Goal: Transaction & Acquisition: Book appointment/travel/reservation

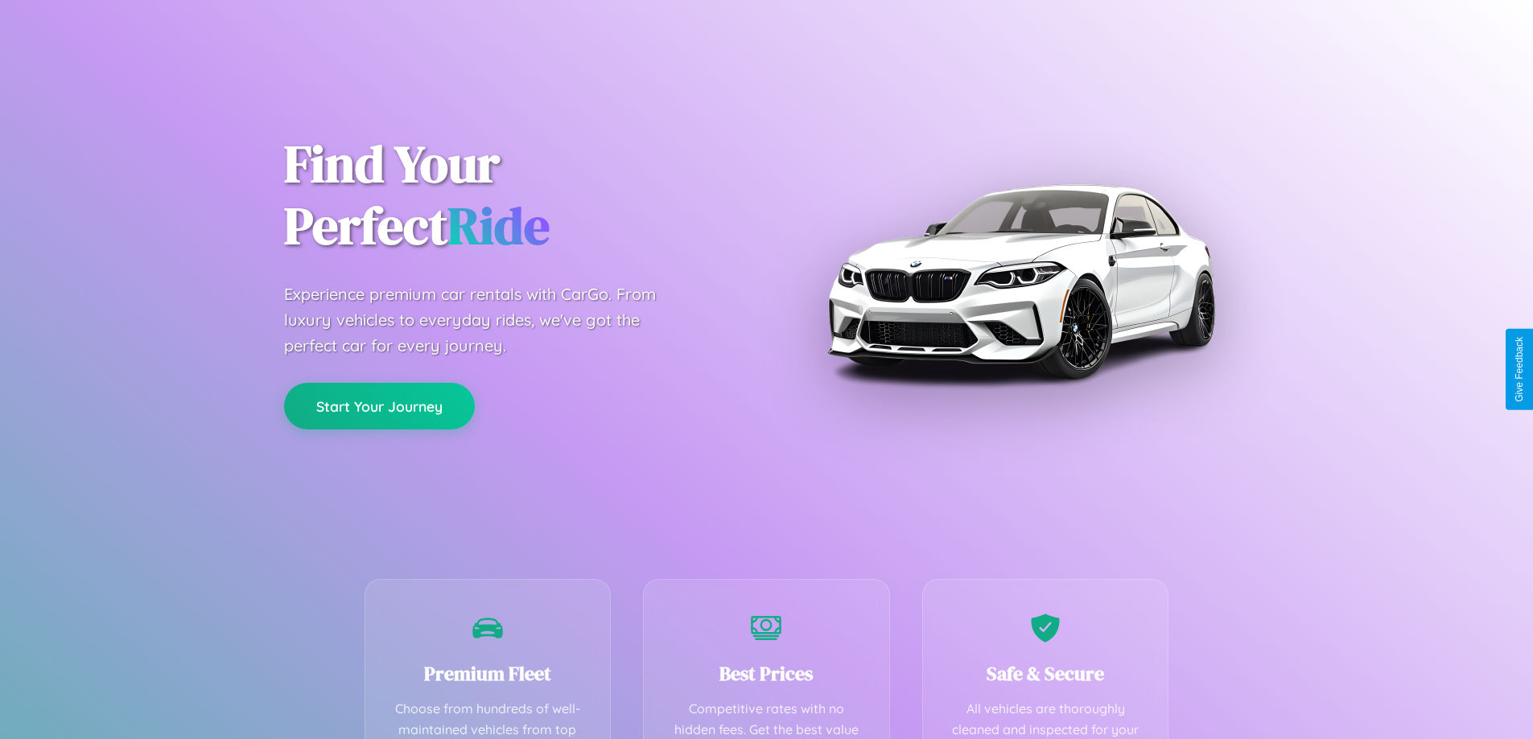
scroll to position [469, 0]
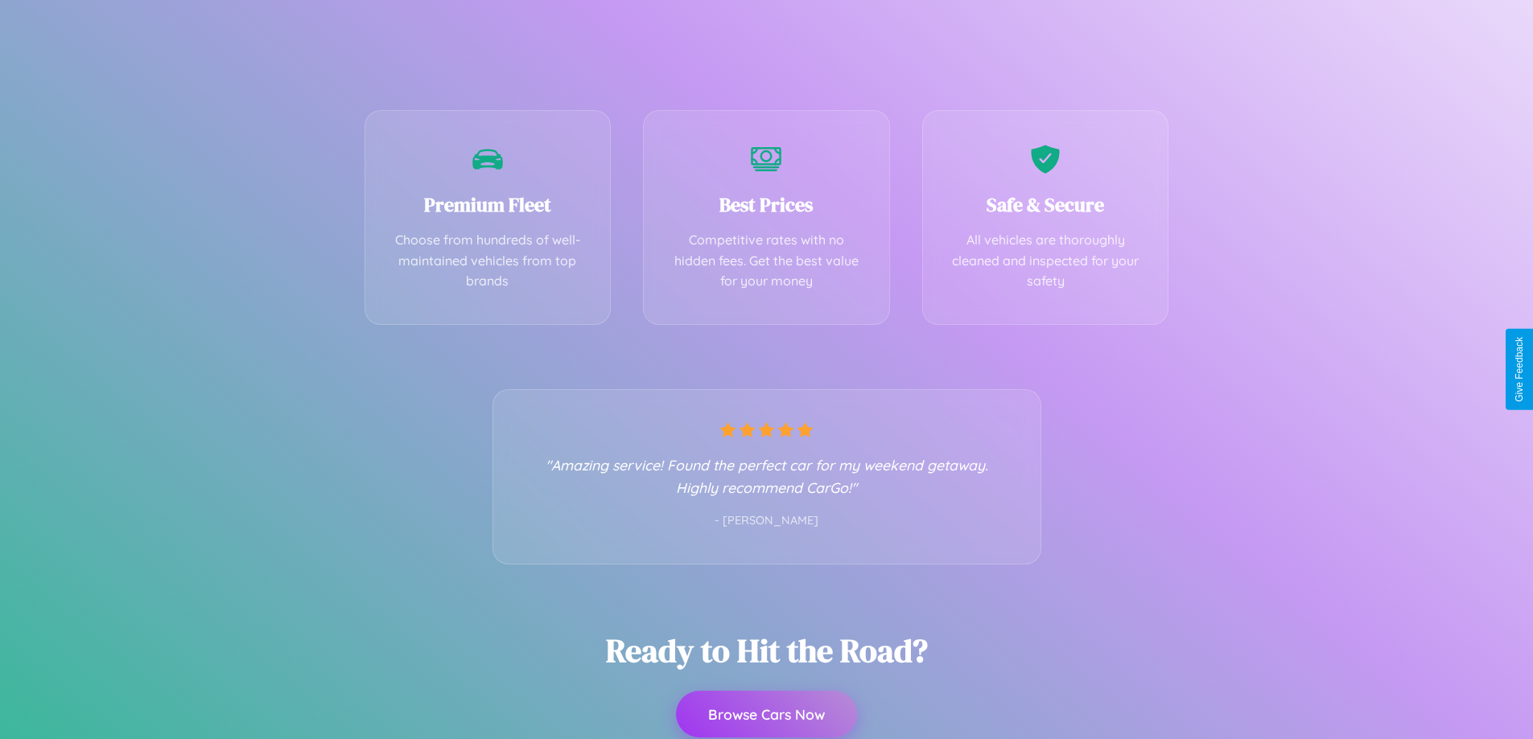
click at [766, 714] on button "Browse Cars Now" at bounding box center [766, 714] width 181 height 47
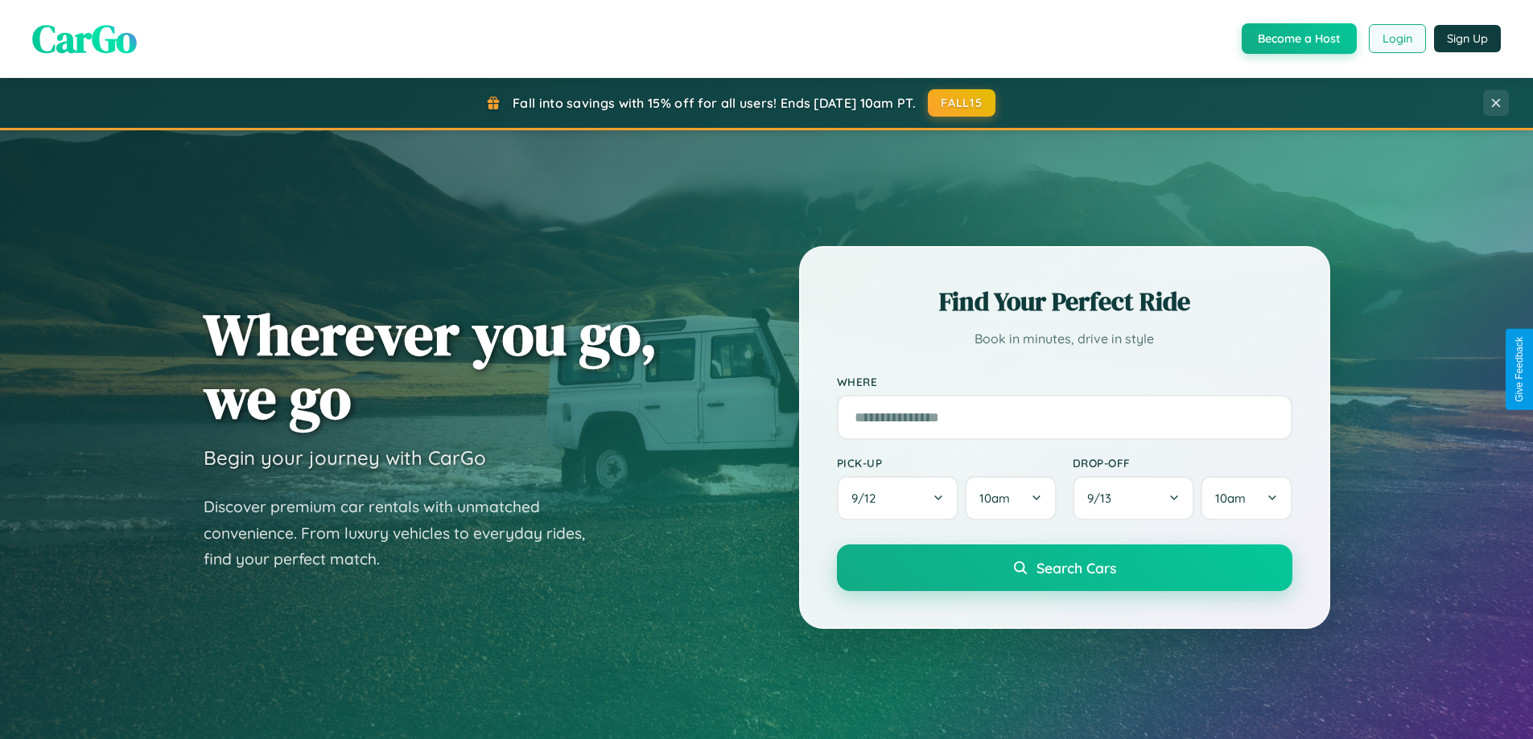
click at [1396, 39] on button "Login" at bounding box center [1396, 38] width 57 height 29
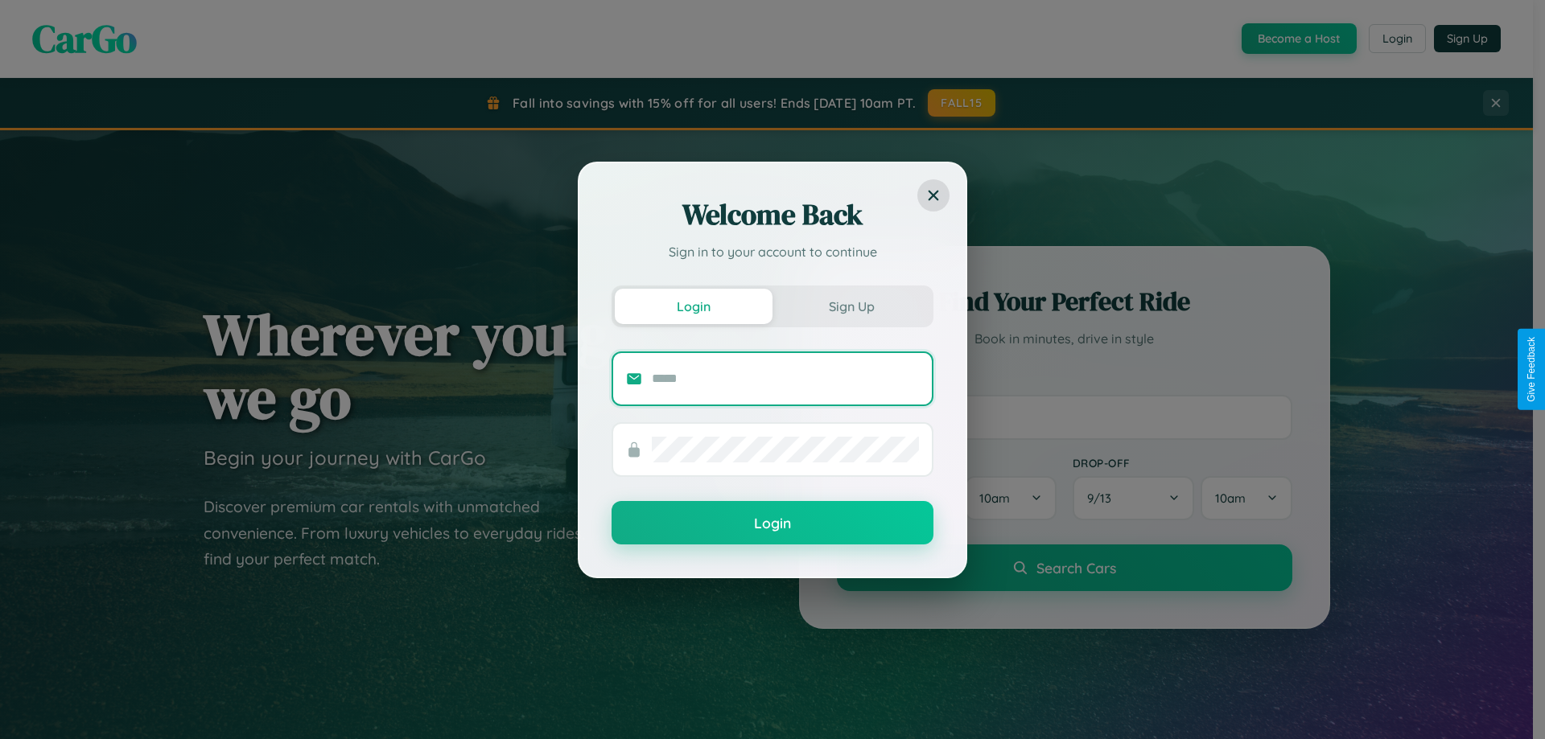
click at [785, 378] on input "text" at bounding box center [785, 379] width 267 height 26
type input "**********"
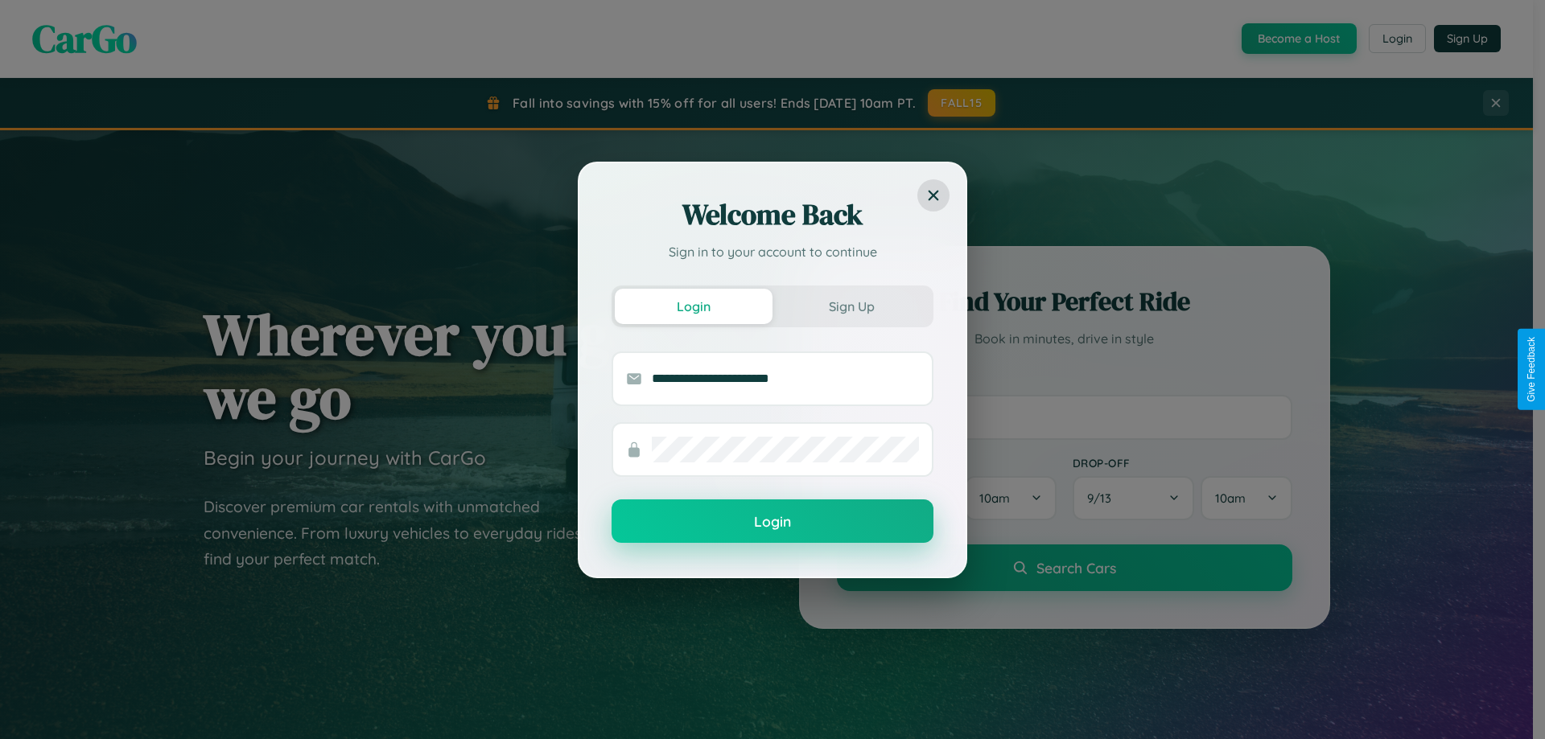
click at [772, 522] on button "Login" at bounding box center [772, 521] width 322 height 43
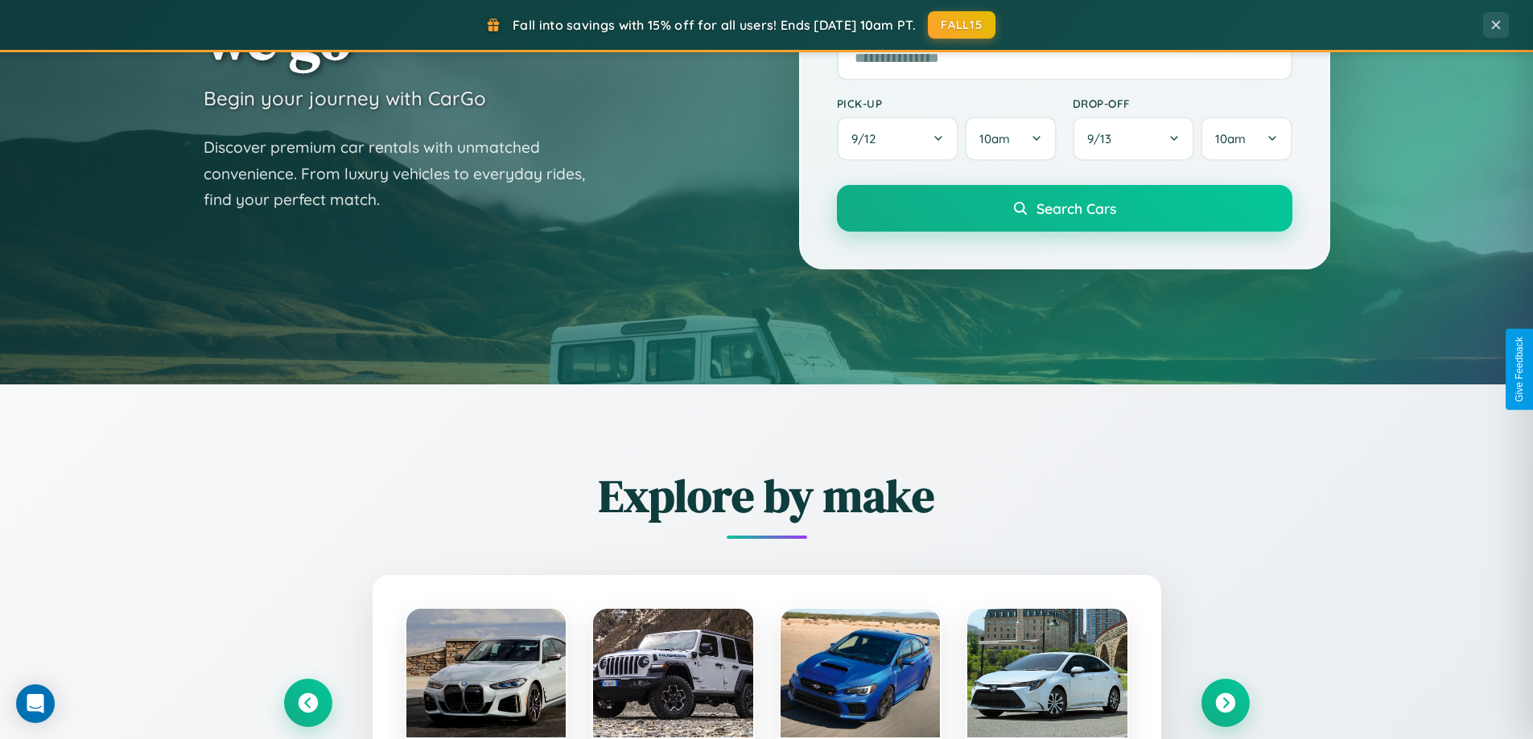
scroll to position [693, 0]
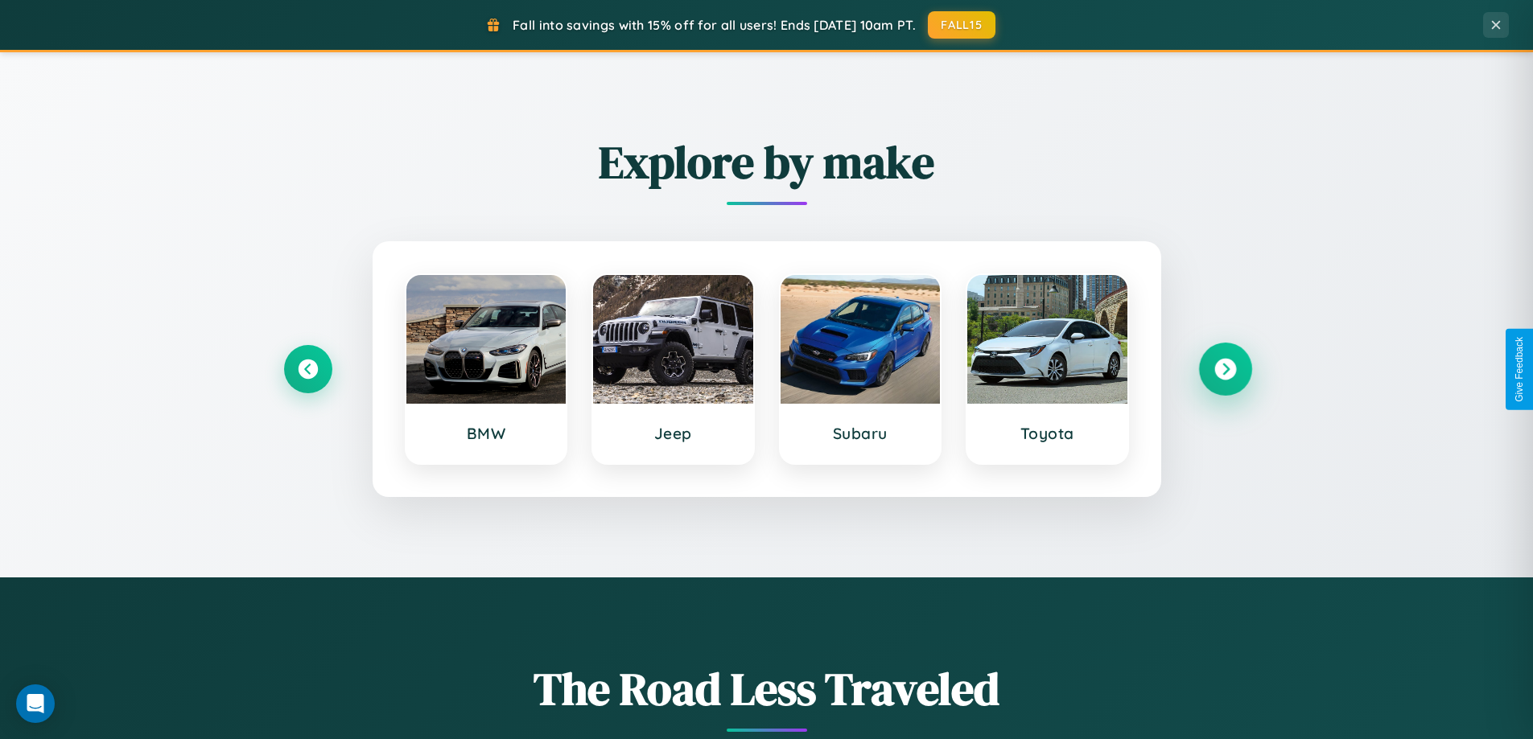
click at [1224, 369] on icon at bounding box center [1225, 370] width 22 height 22
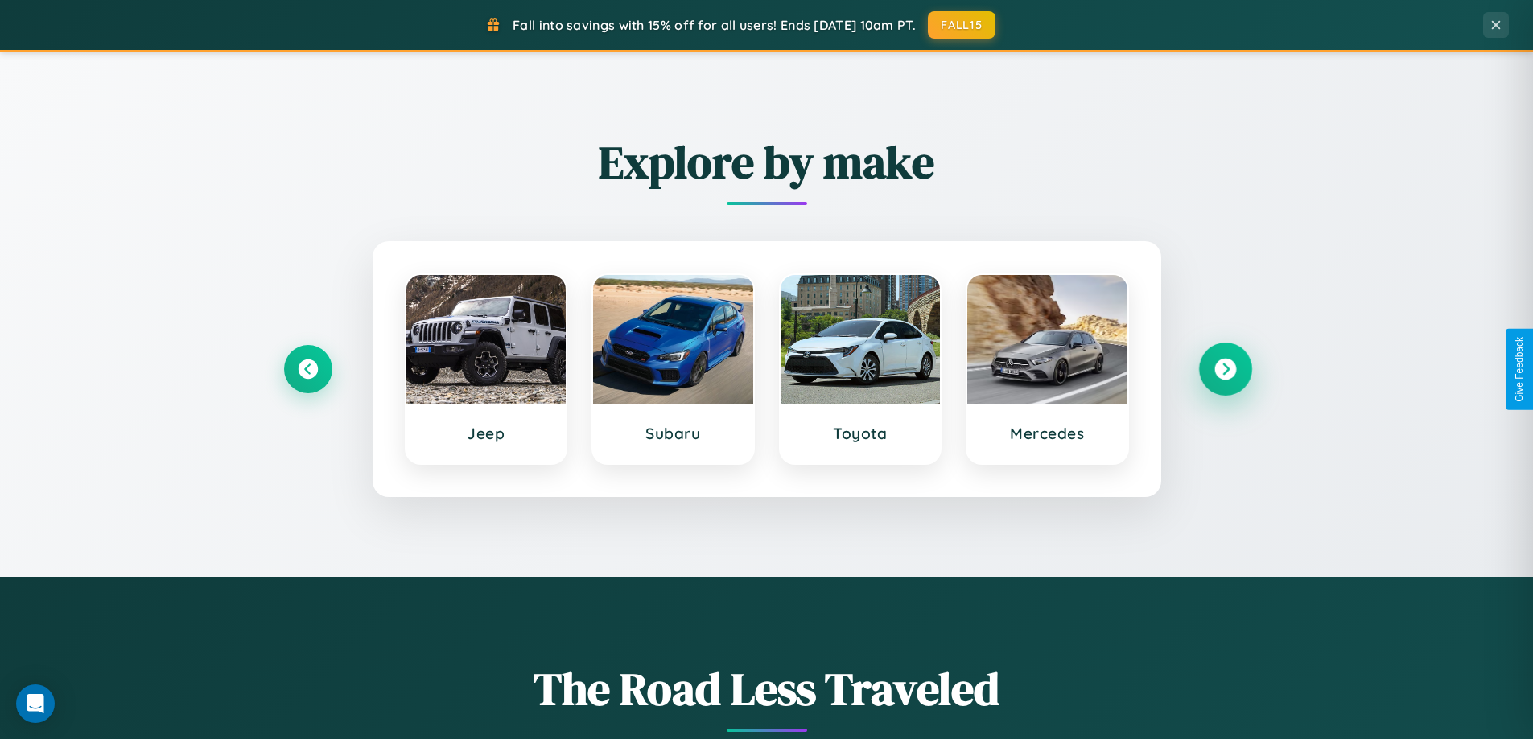
click at [1224, 369] on icon at bounding box center [1225, 370] width 22 height 22
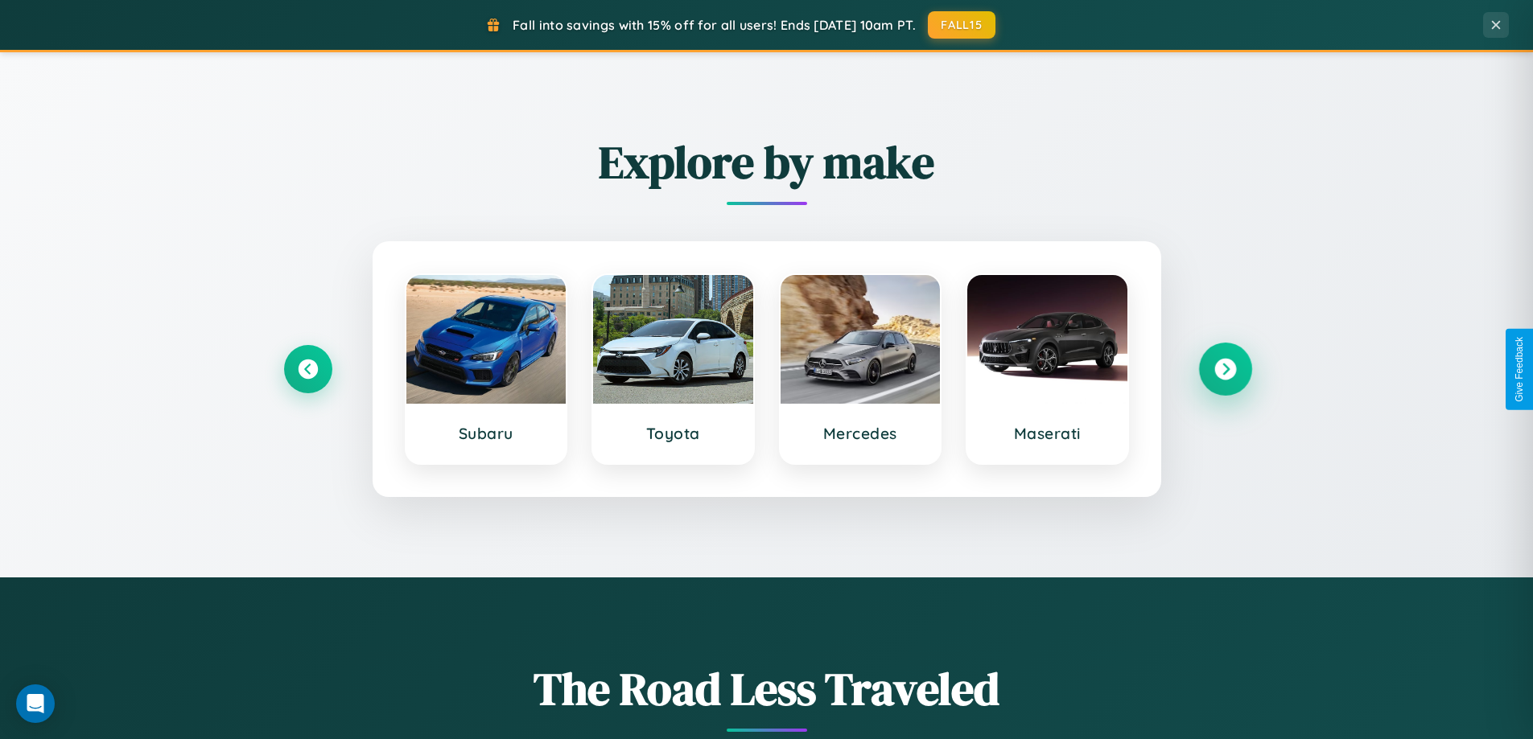
click at [1224, 369] on icon at bounding box center [1225, 370] width 22 height 22
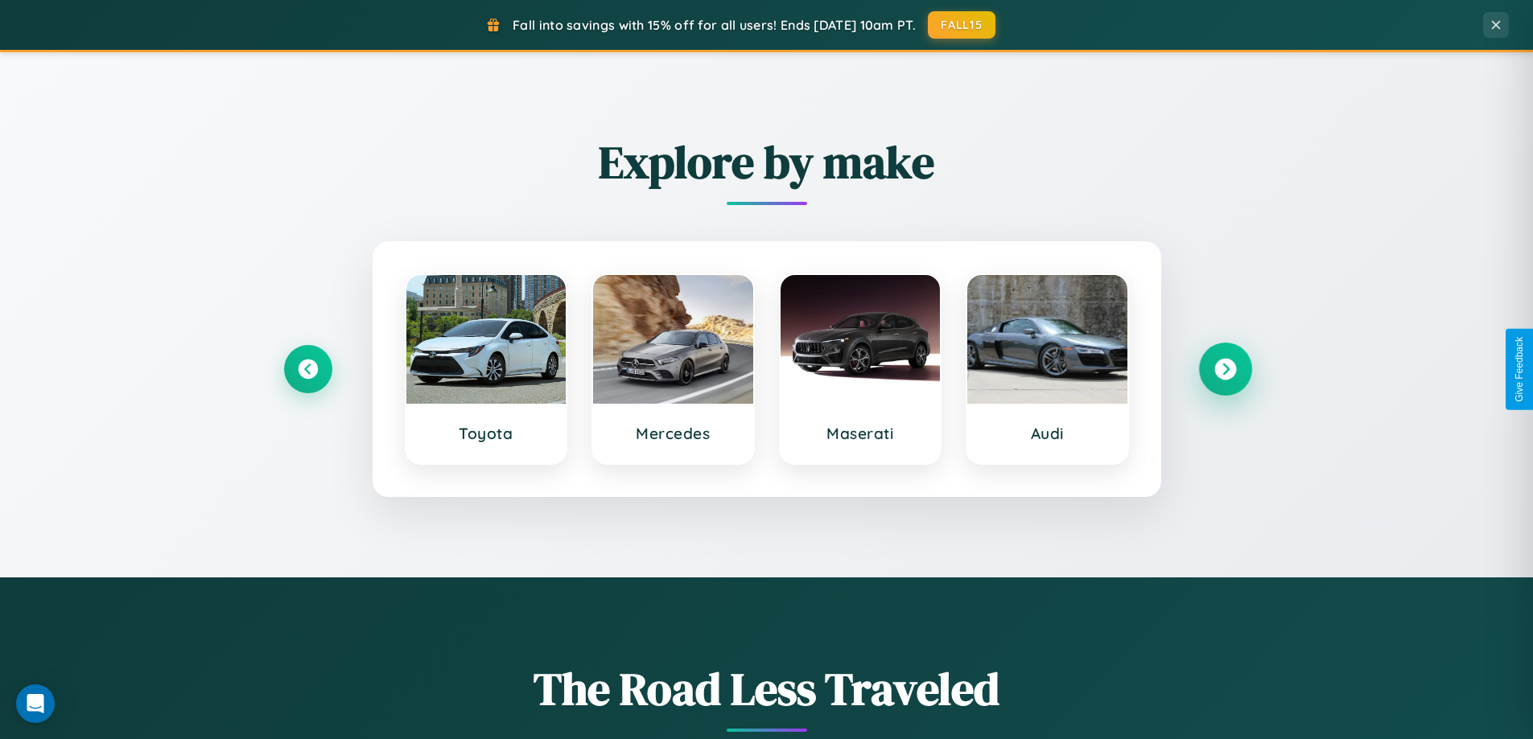
click at [1224, 369] on icon at bounding box center [1225, 370] width 22 height 22
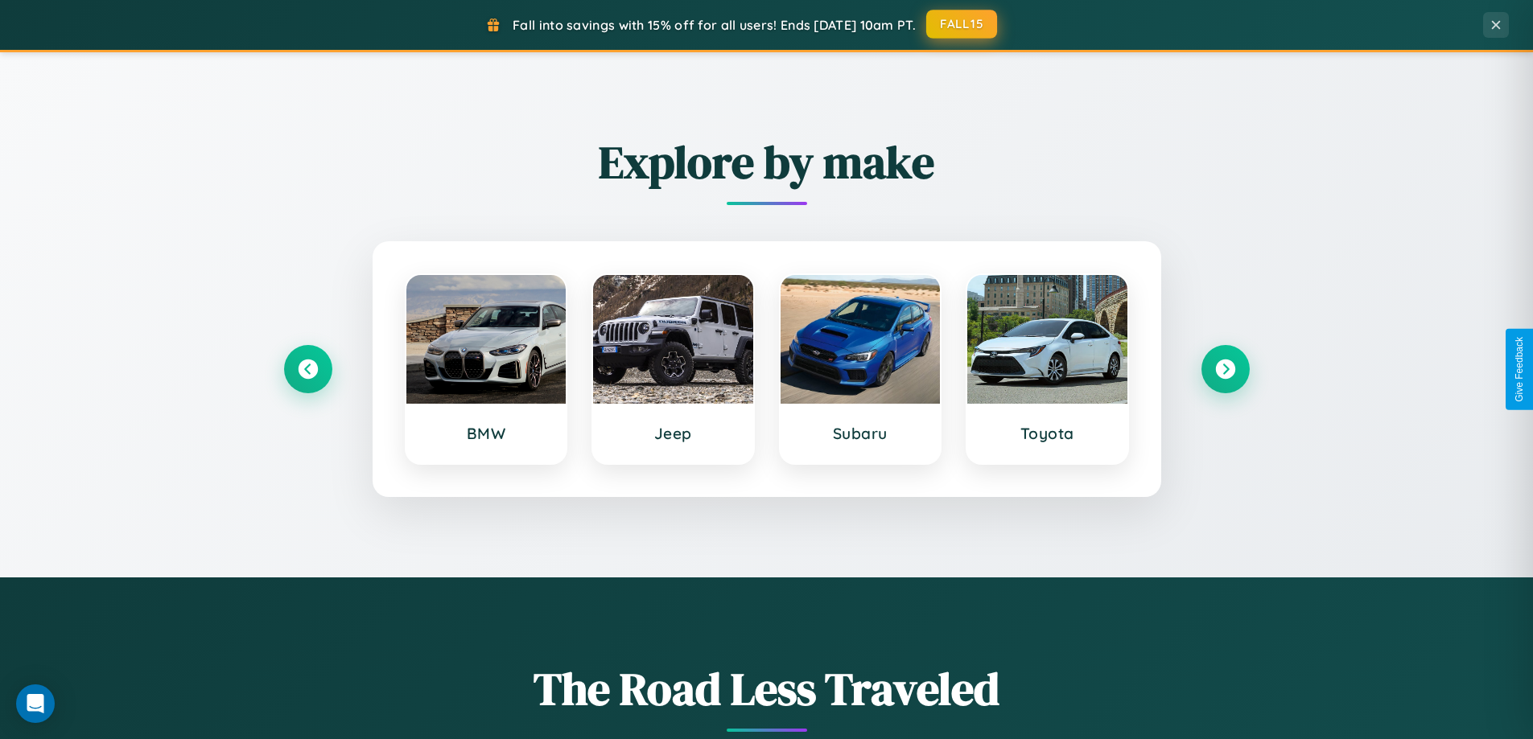
click at [962, 24] on button "FALL15" at bounding box center [961, 24] width 71 height 29
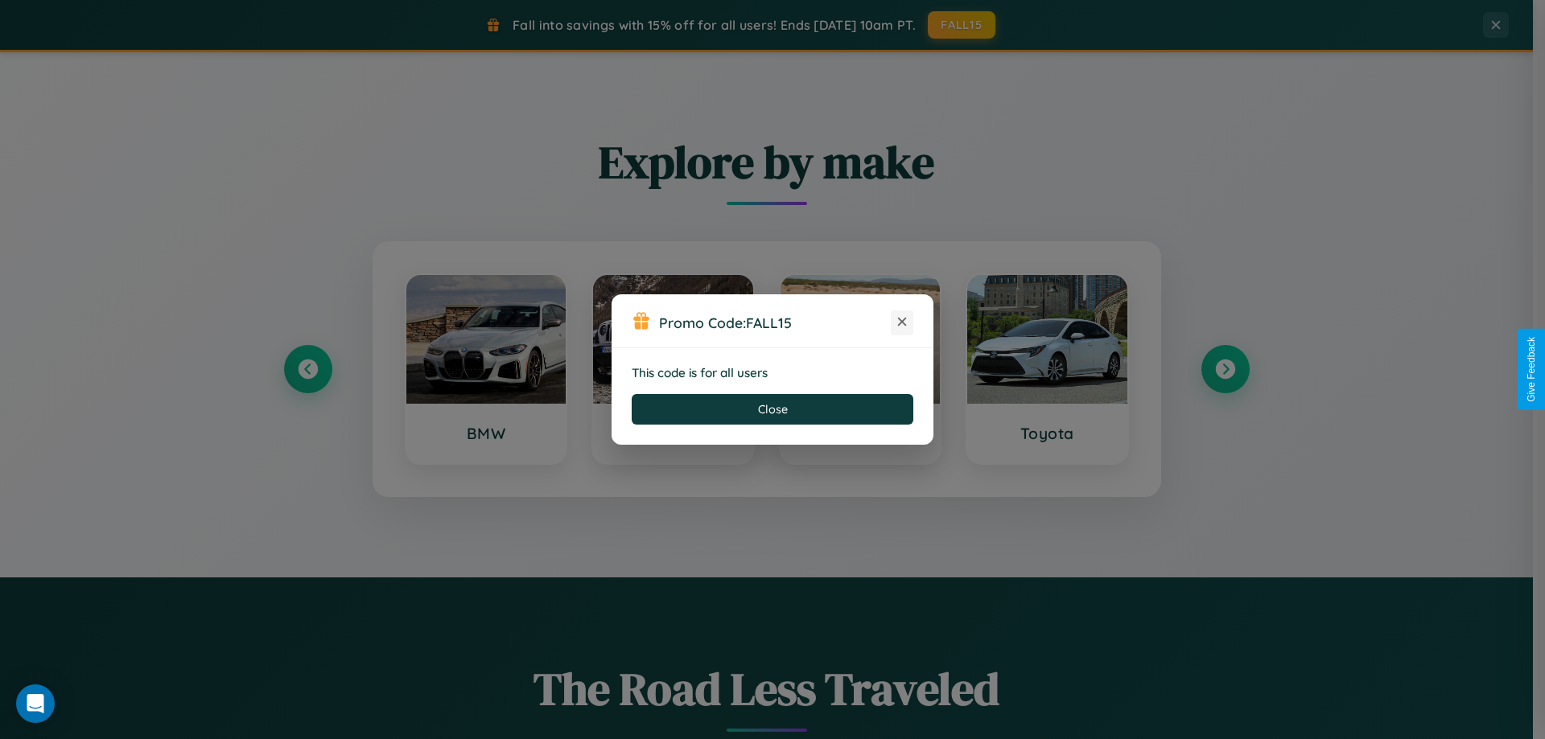
click at [902, 323] on icon at bounding box center [902, 322] width 16 height 16
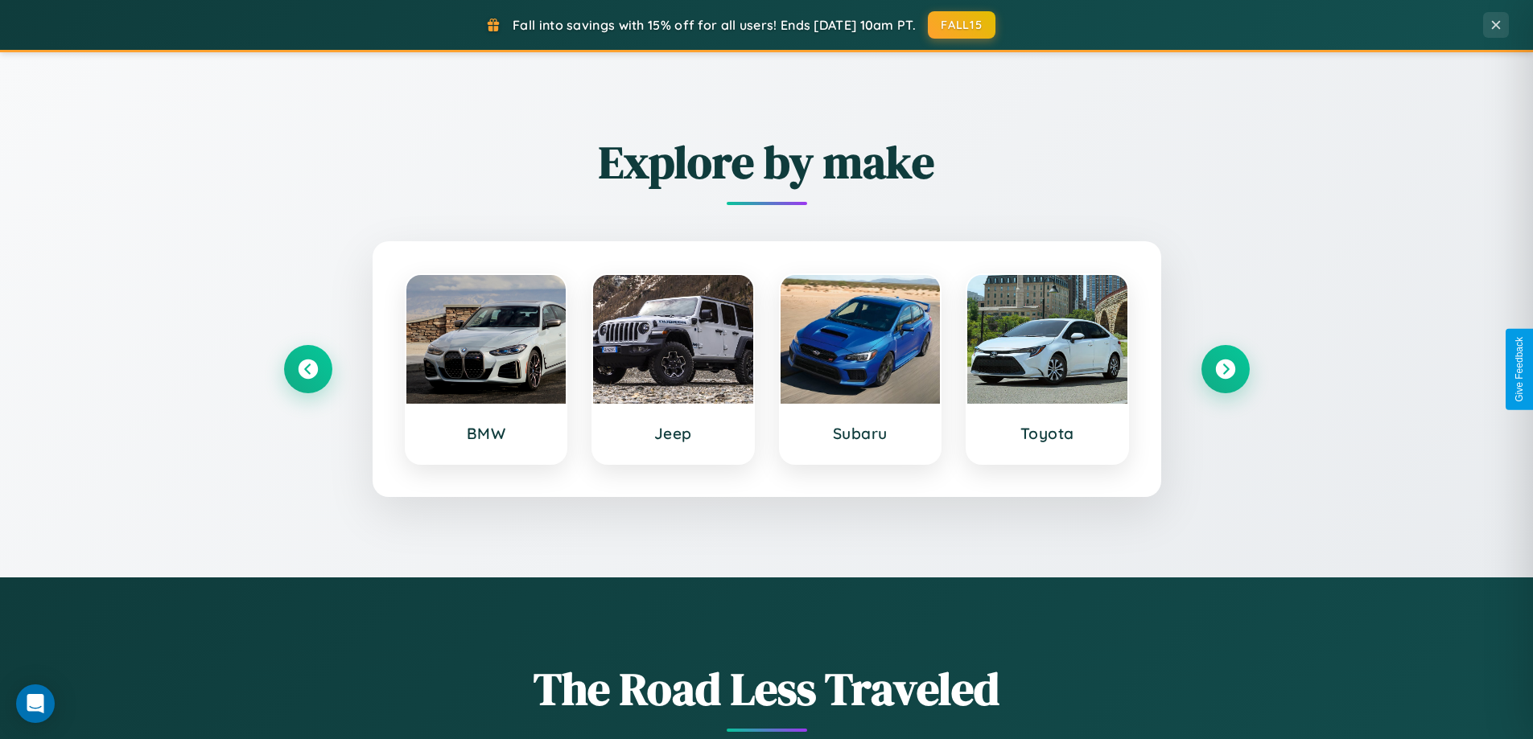
scroll to position [1107, 0]
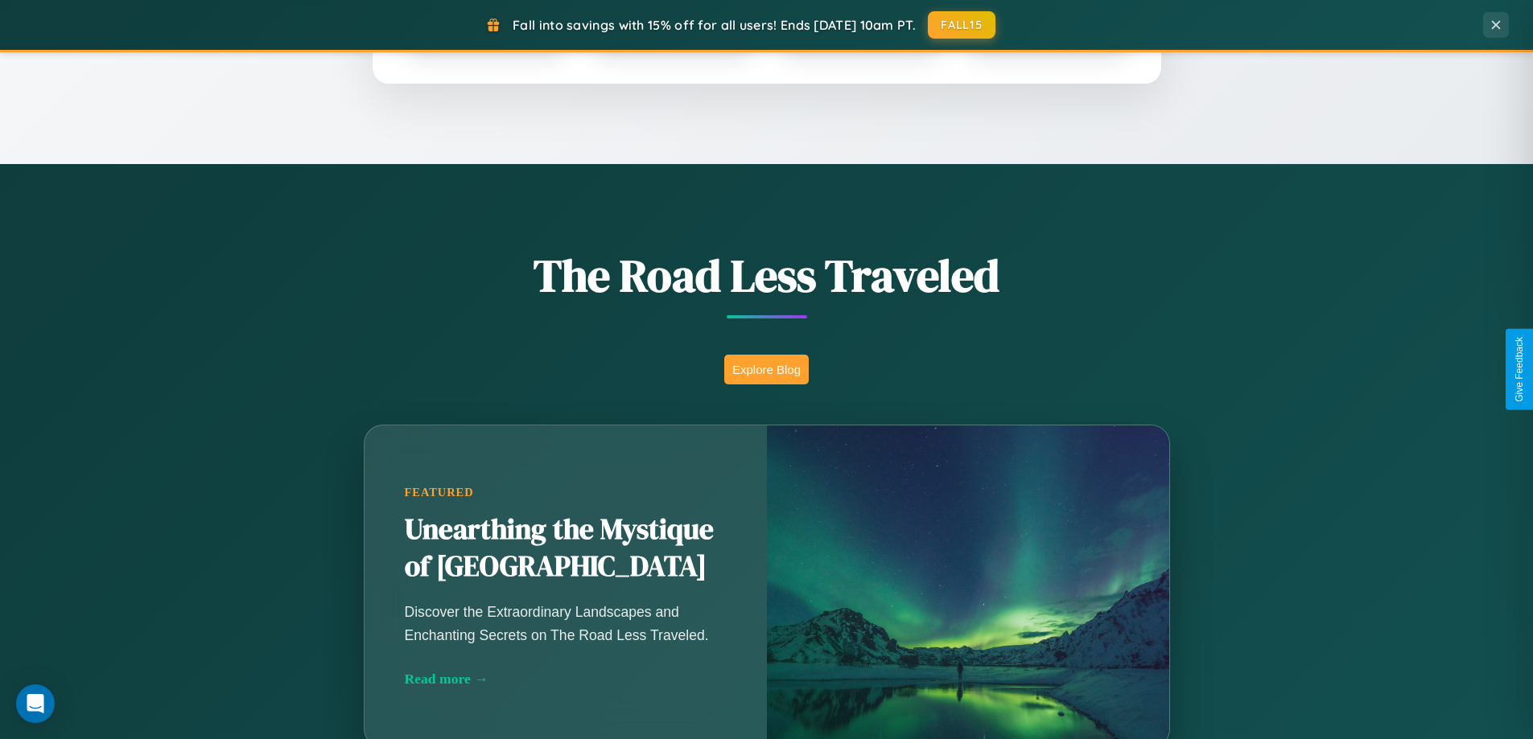
click at [766, 369] on button "Explore Blog" at bounding box center [766, 370] width 84 height 30
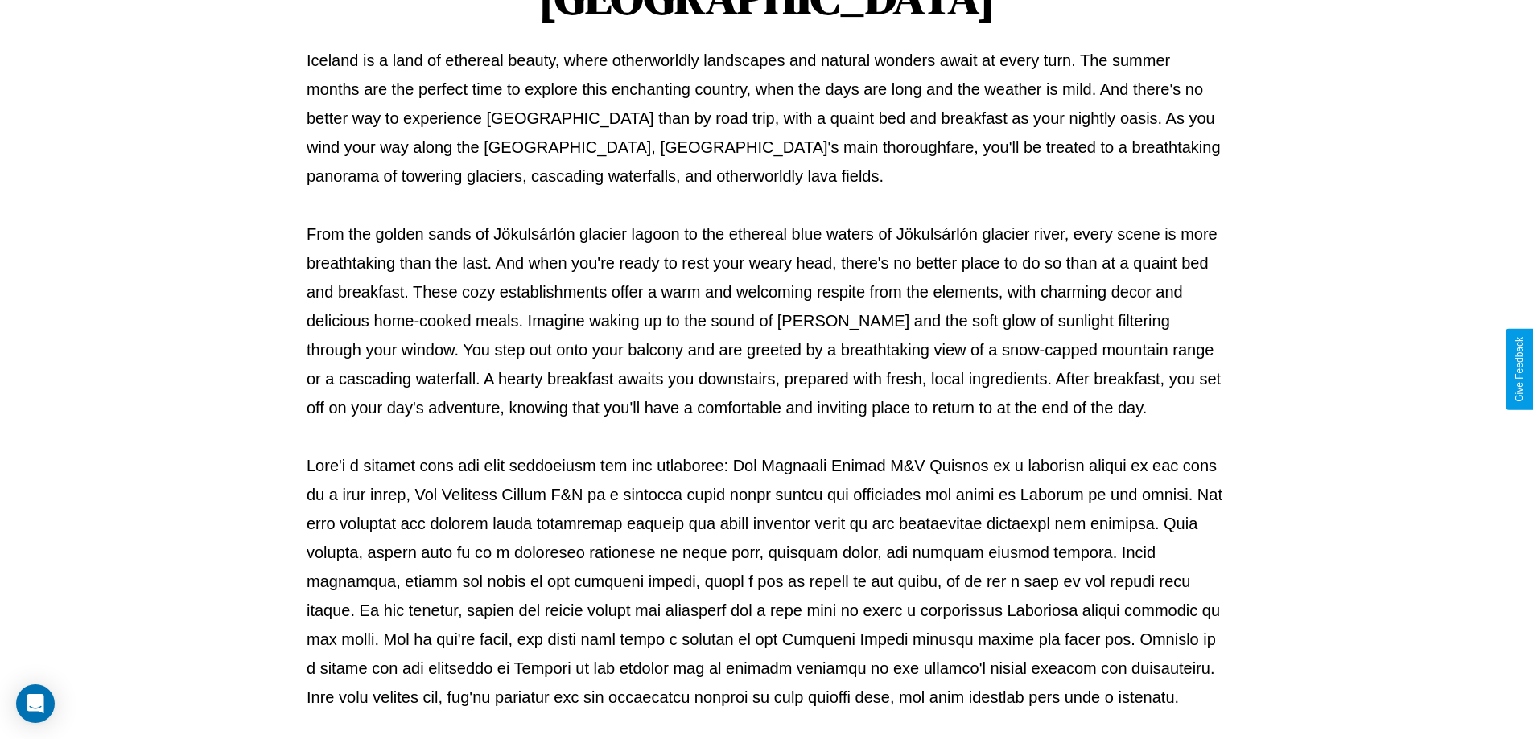
scroll to position [521, 0]
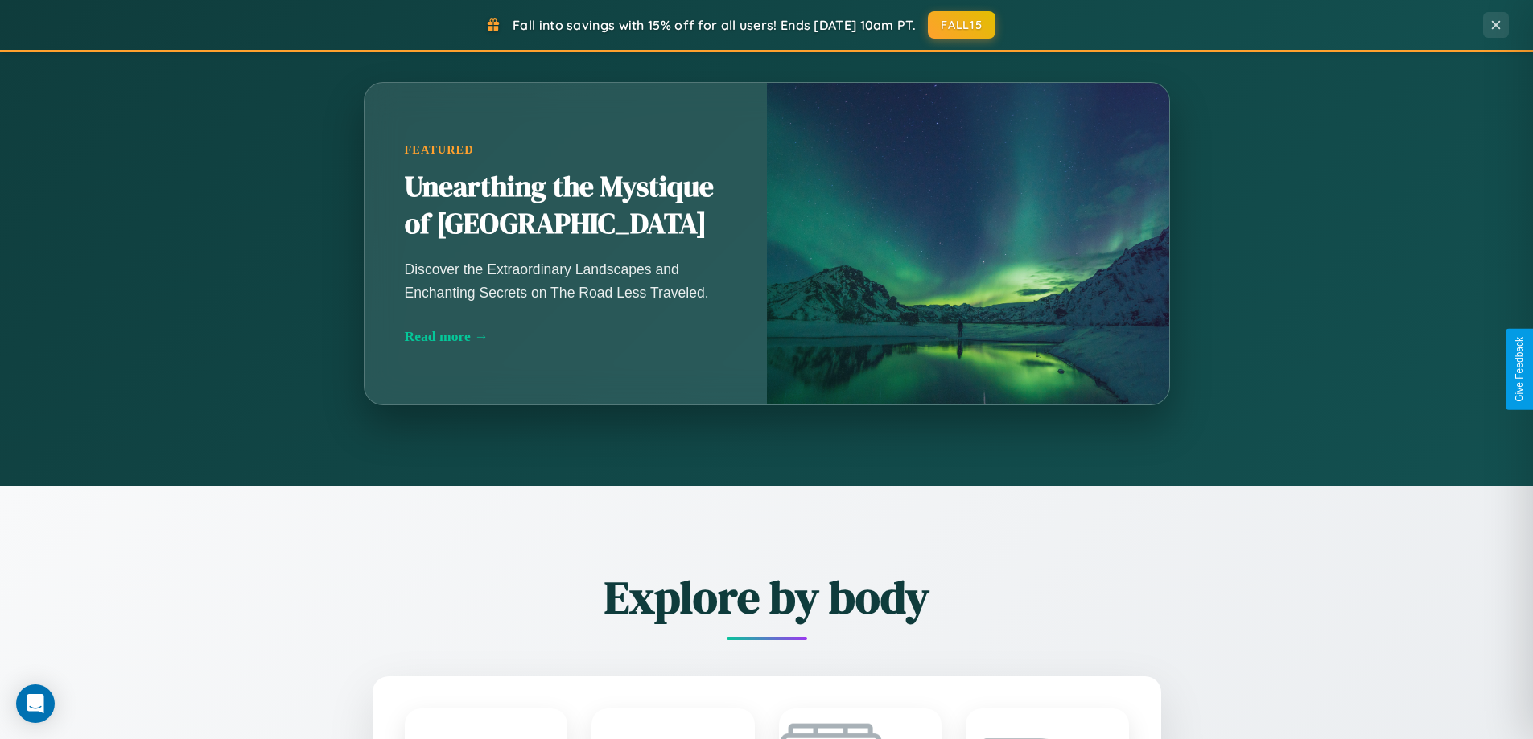
scroll to position [2585, 0]
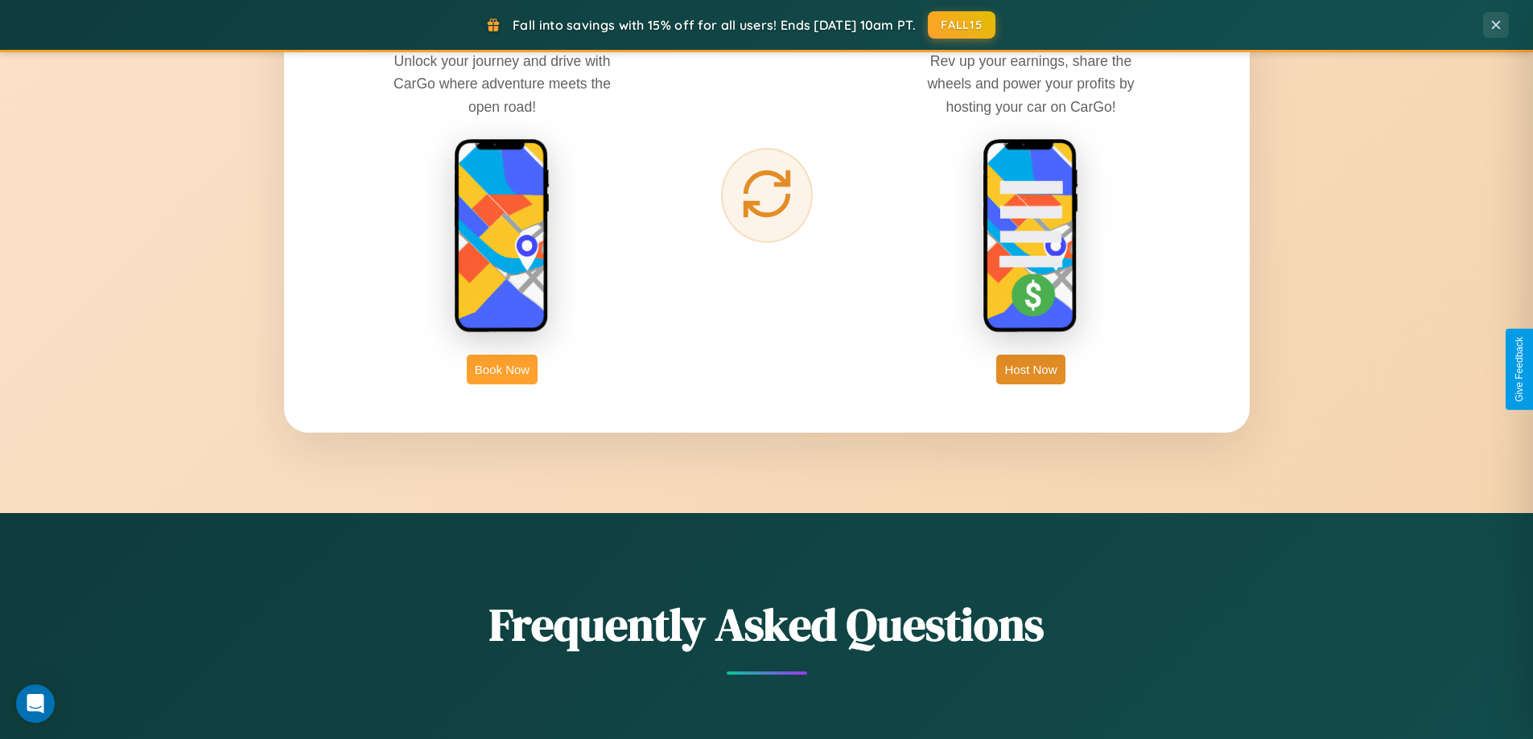
click at [502, 369] on button "Book Now" at bounding box center [502, 370] width 71 height 30
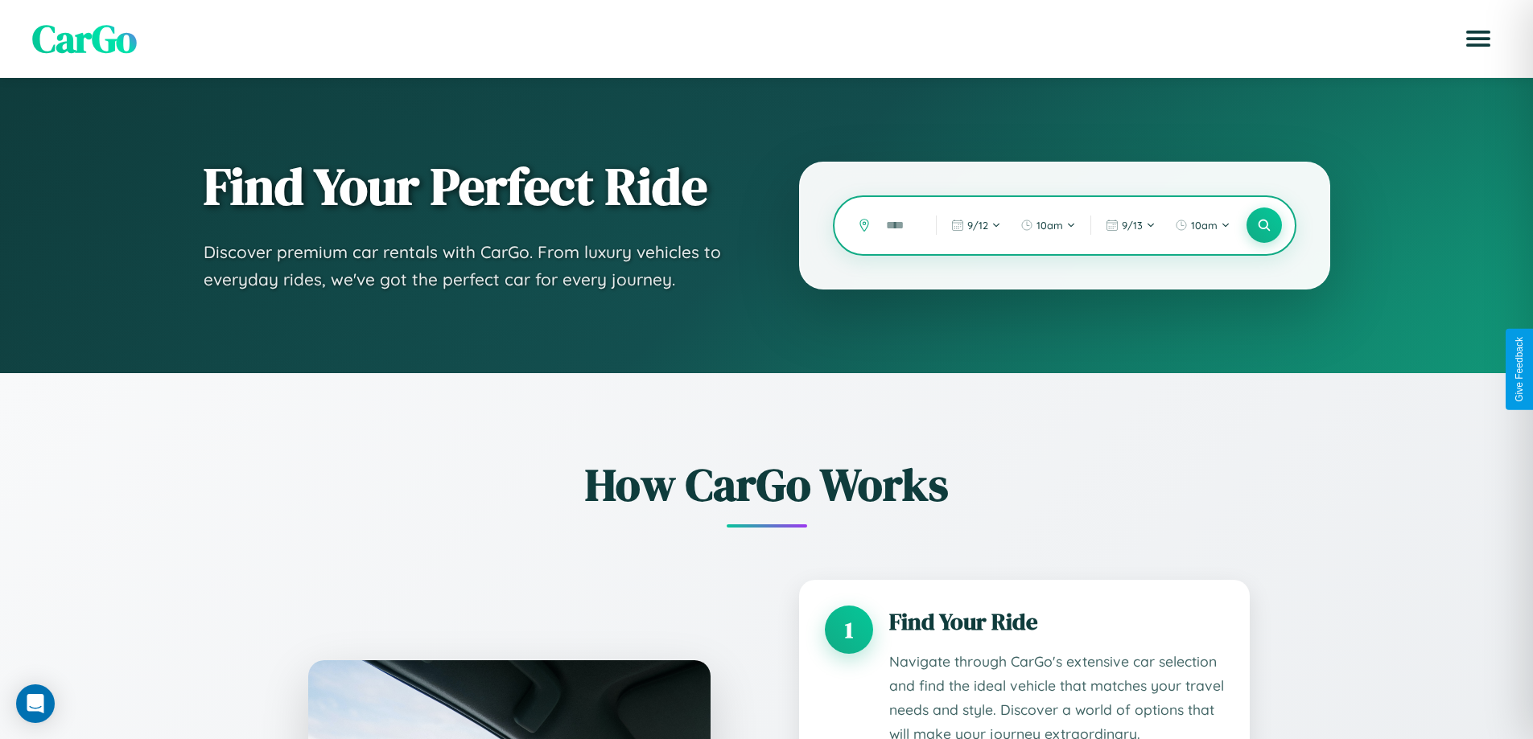
click at [899, 225] on input "text" at bounding box center [899, 226] width 42 height 28
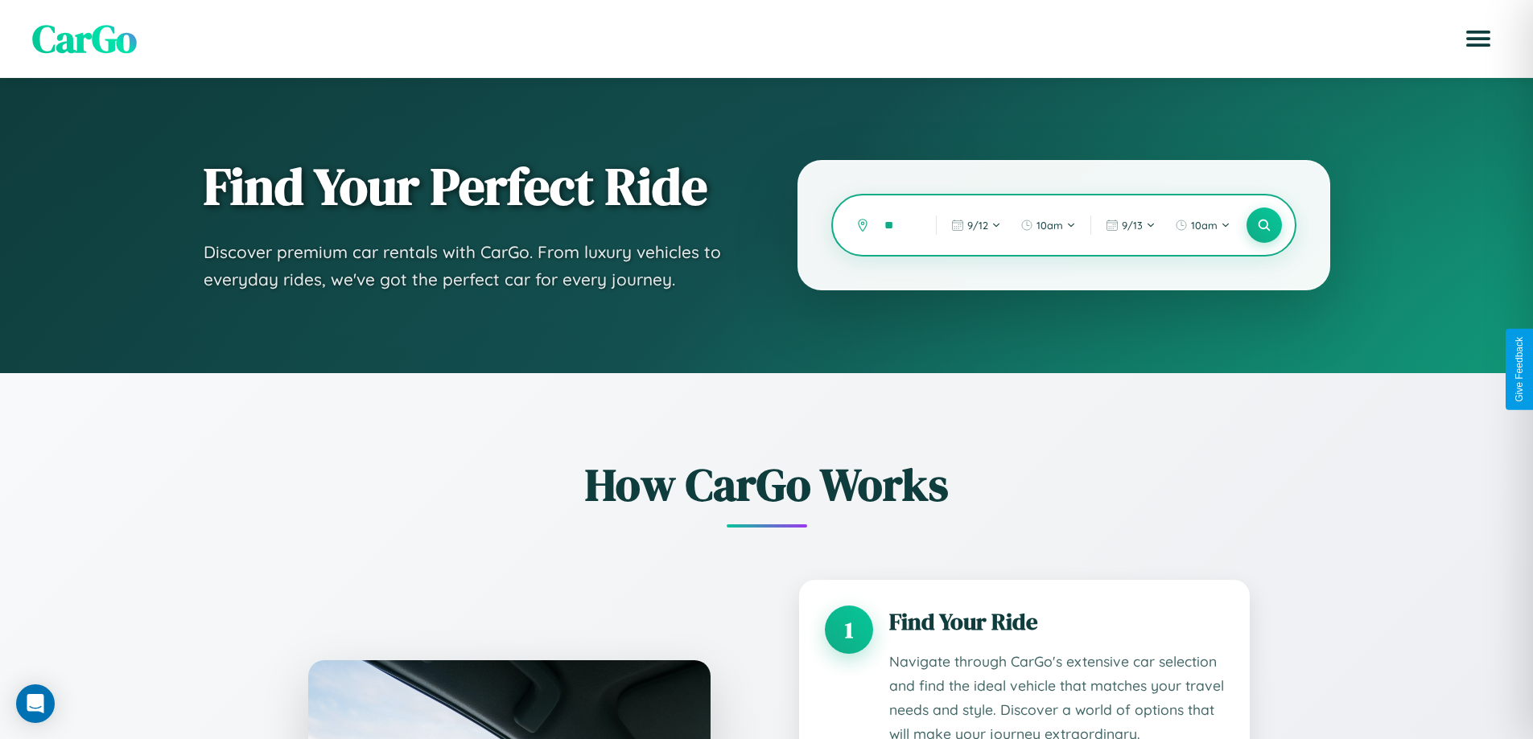
type input "*"
type input "******"
click at [1263, 225] on icon at bounding box center [1263, 225] width 15 height 15
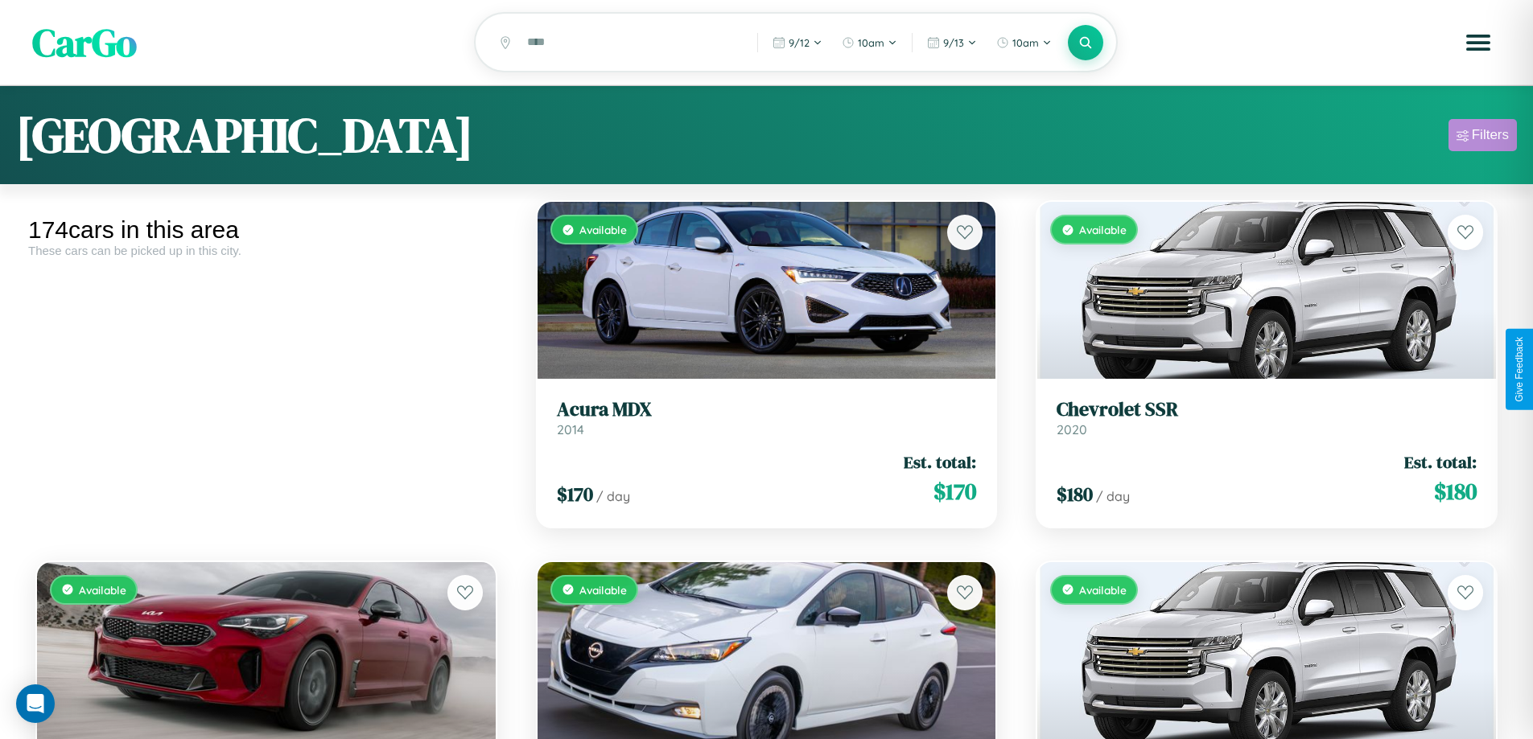
click at [1482, 138] on div "Filters" at bounding box center [1489, 135] width 37 height 16
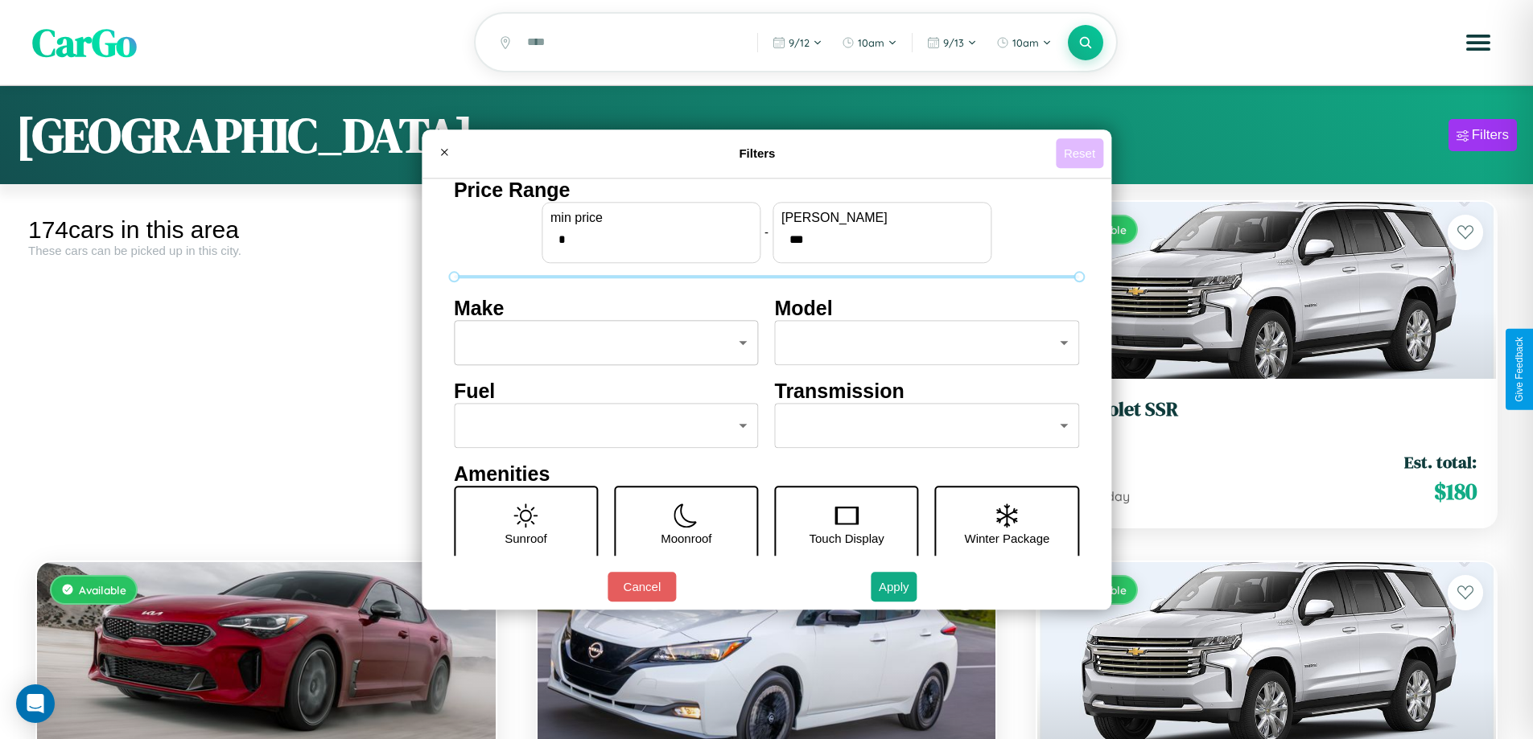
click at [1081, 153] on button "Reset" at bounding box center [1079, 153] width 47 height 30
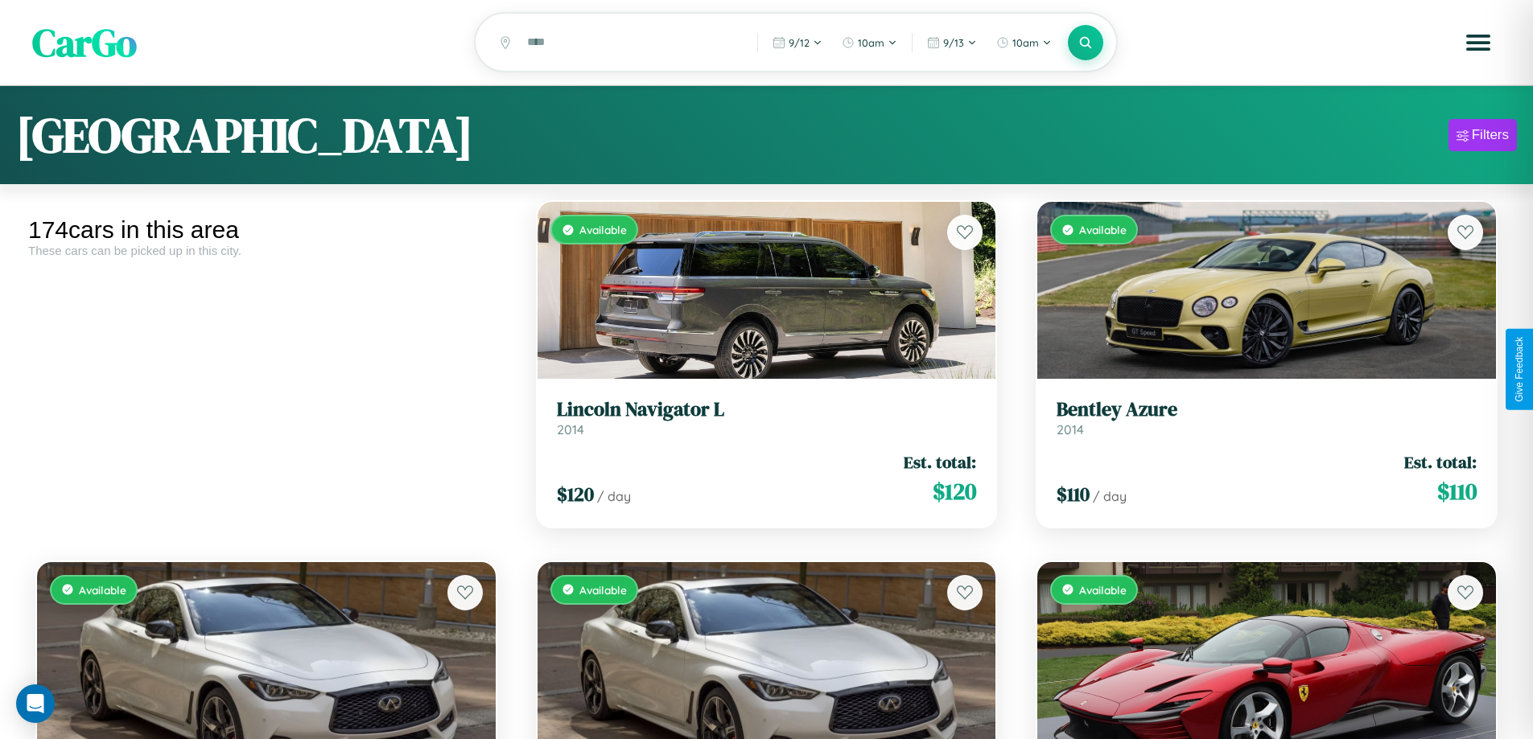
scroll to position [2388, 0]
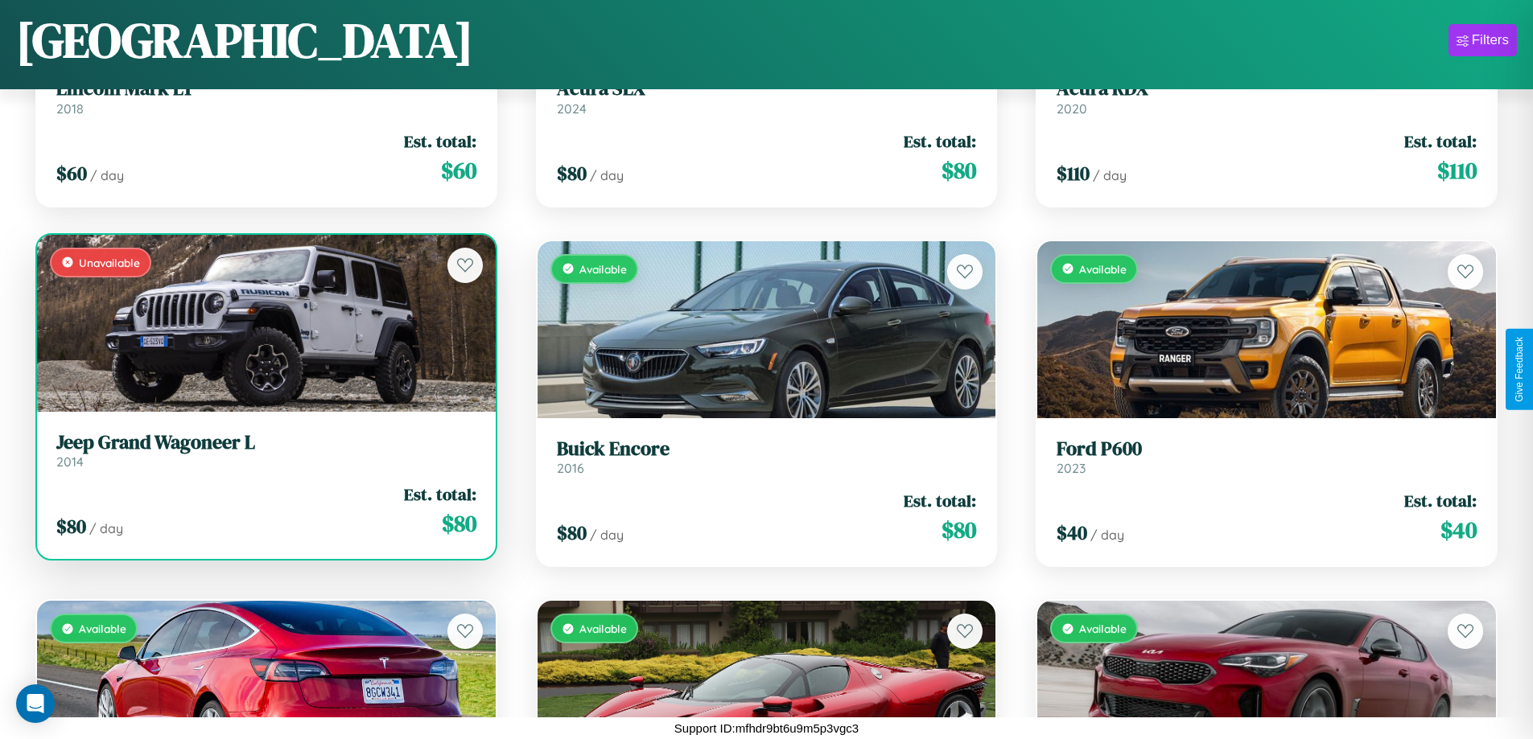
click at [264, 456] on link "Jeep Grand Wagoneer L 2014" at bounding box center [266, 450] width 420 height 39
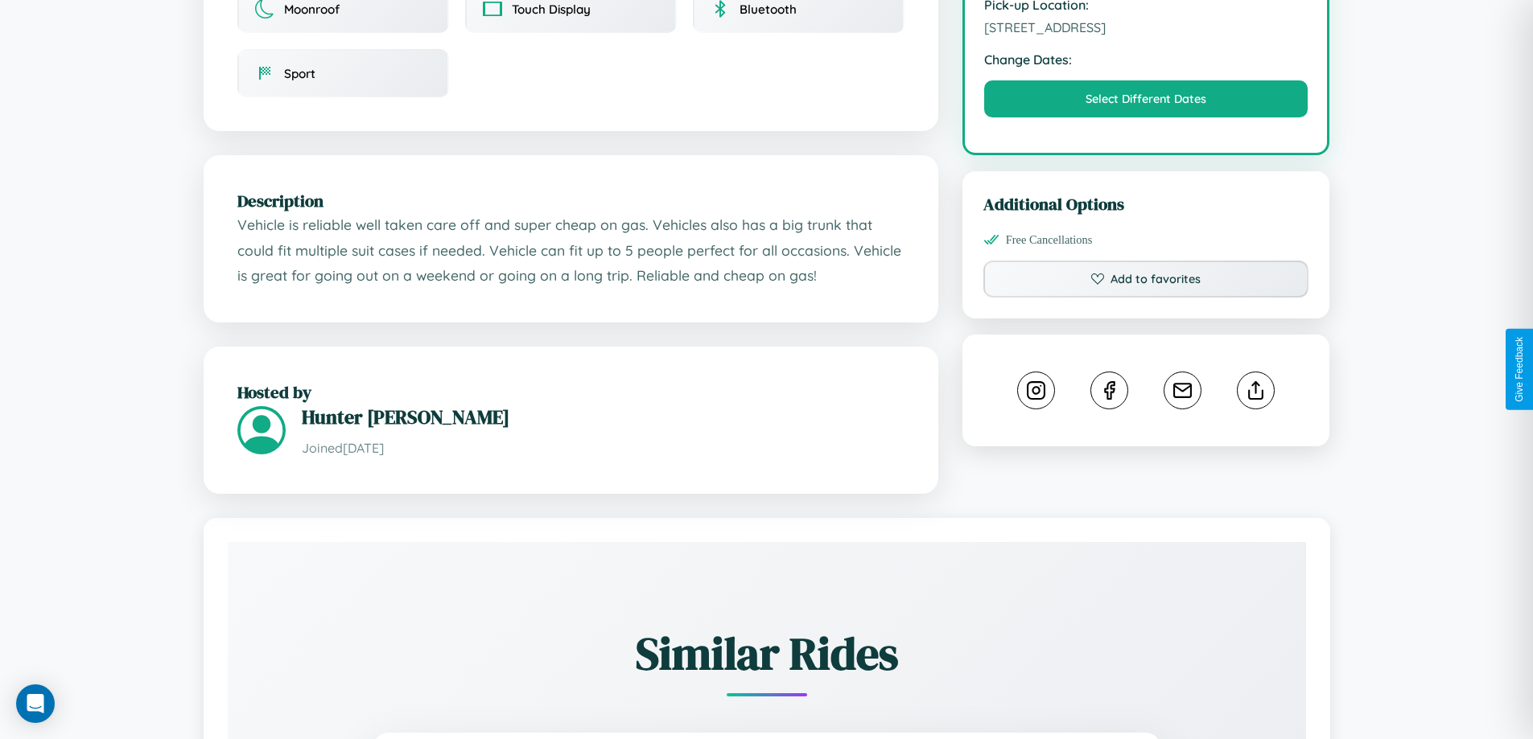
scroll to position [578, 0]
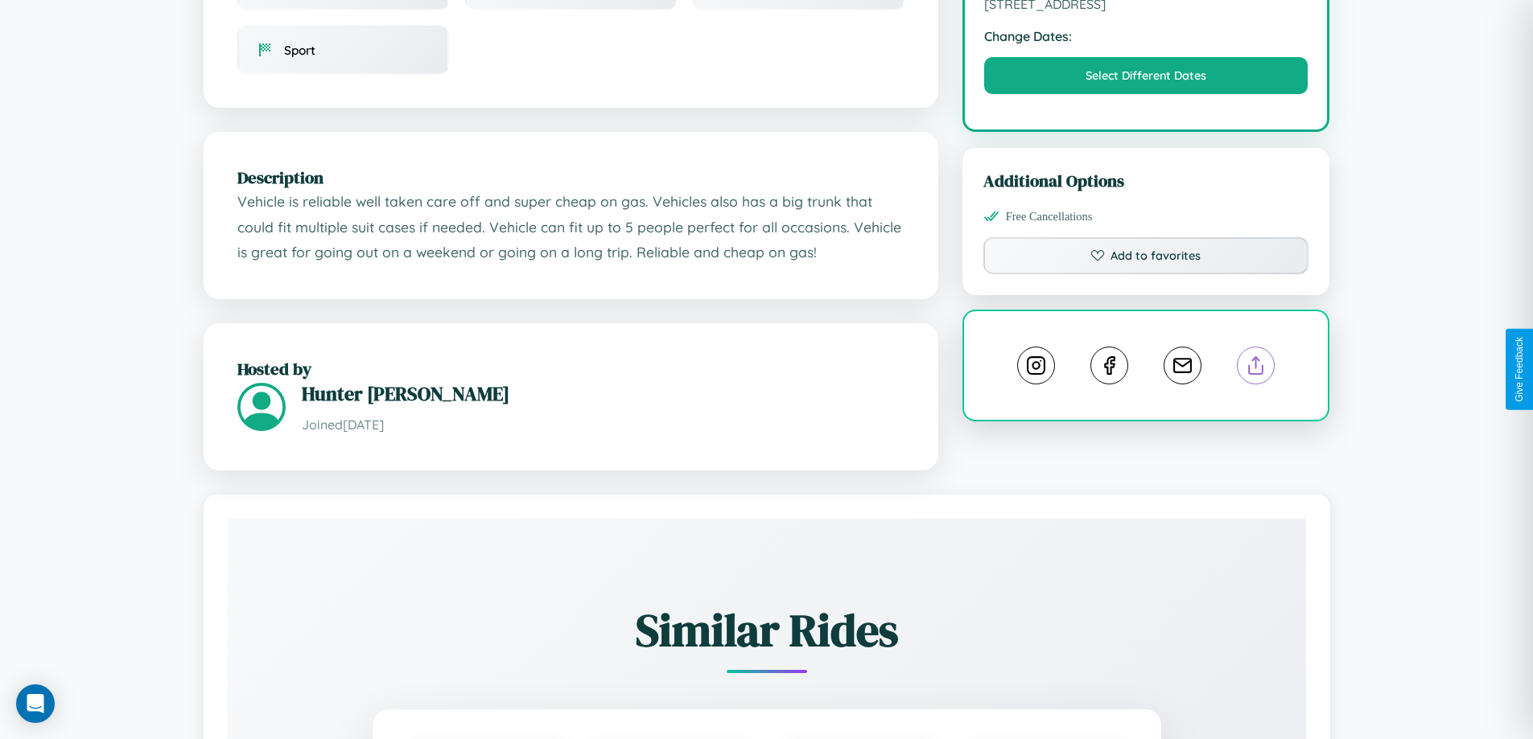
click at [1256, 368] on line at bounding box center [1256, 362] width 0 height 11
